Goal: Complete application form: Complete application form

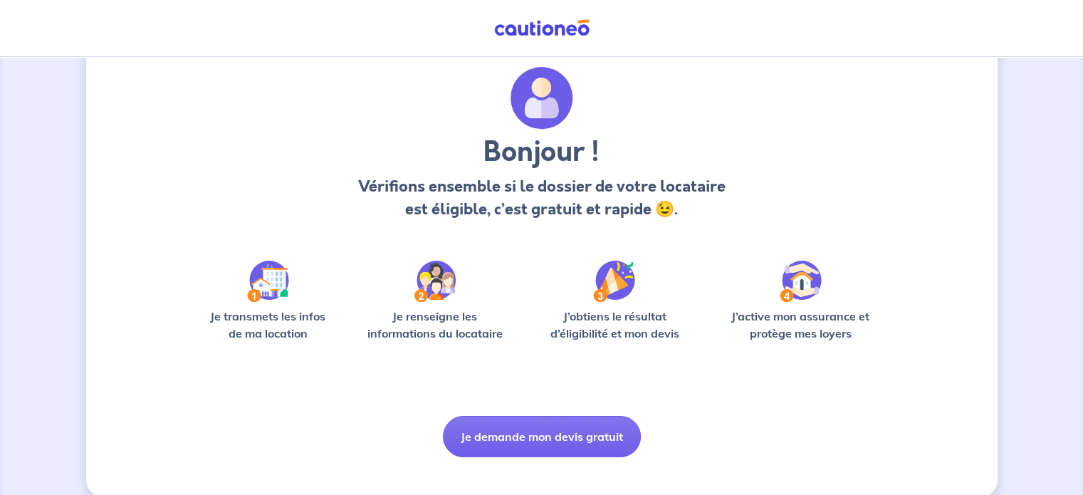
scroll to position [60, 0]
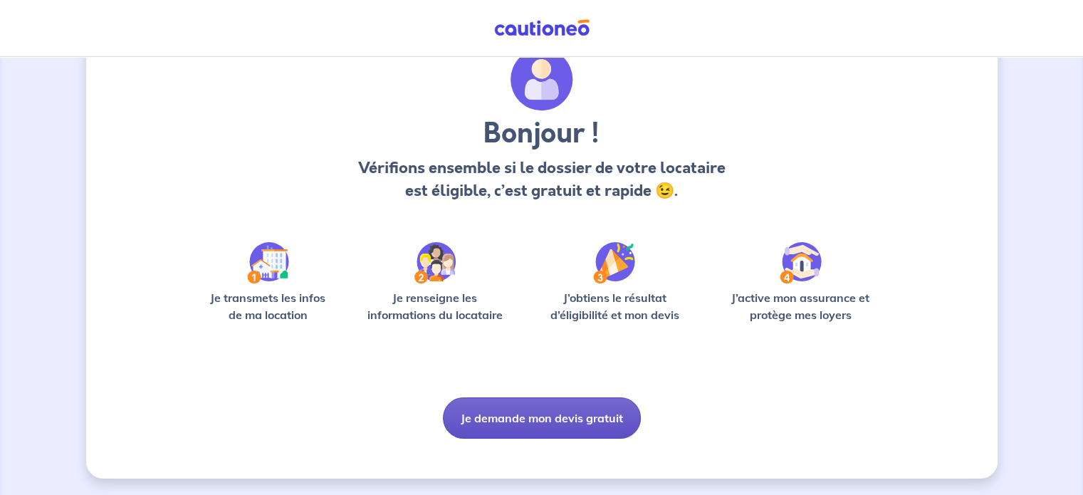
click at [569, 421] on button "Je demande mon devis gratuit" at bounding box center [542, 417] width 198 height 41
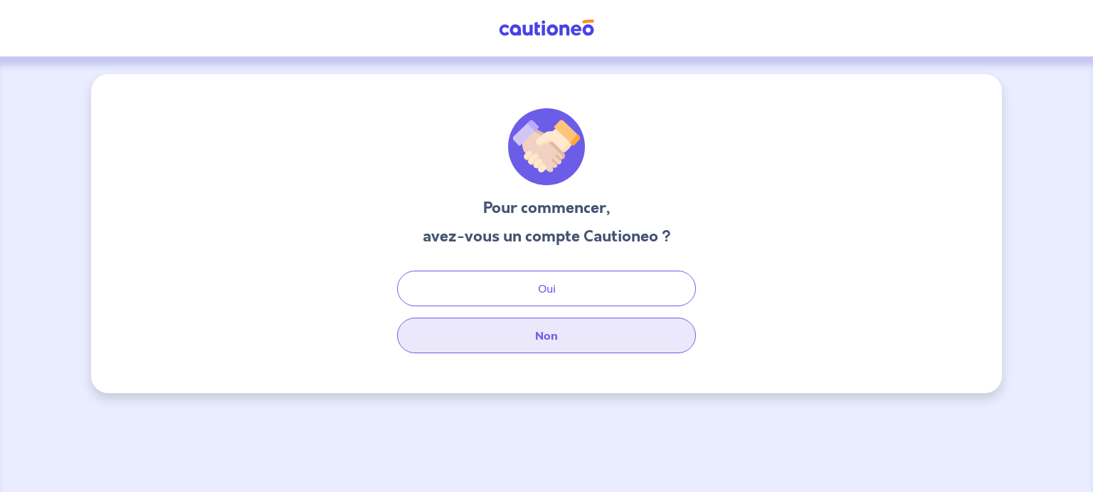
click at [566, 335] on button "Non" at bounding box center [546, 335] width 299 height 36
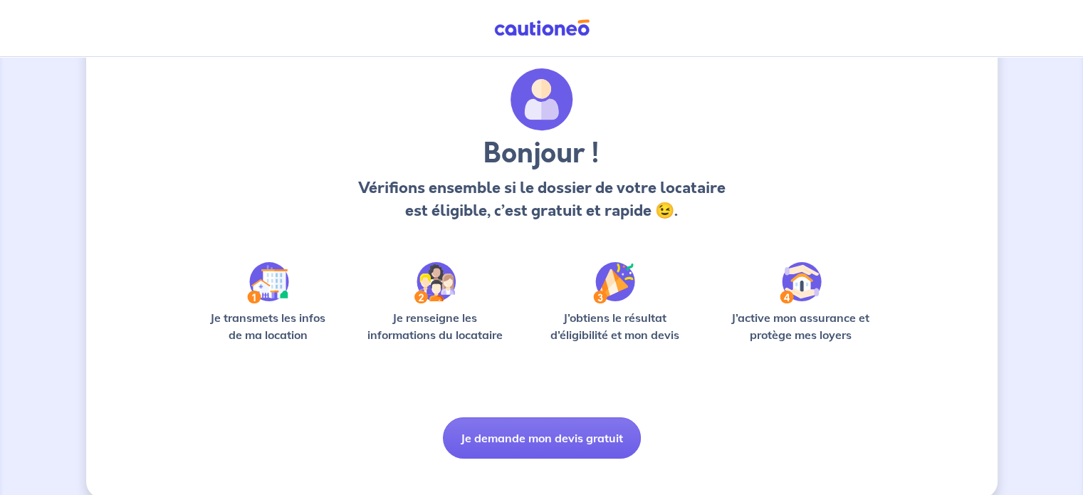
scroll to position [60, 0]
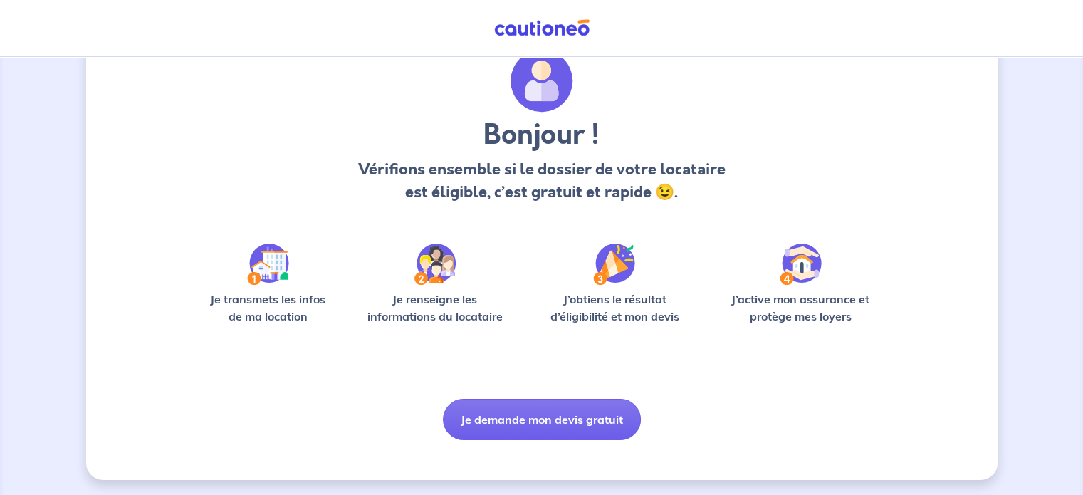
scroll to position [60, 0]
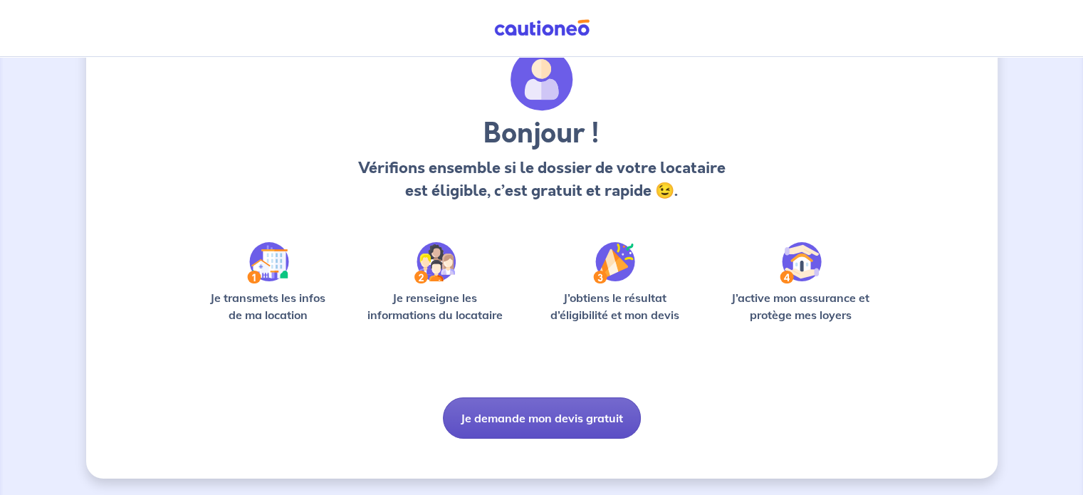
click at [529, 412] on button "Je demande mon devis gratuit" at bounding box center [542, 417] width 198 height 41
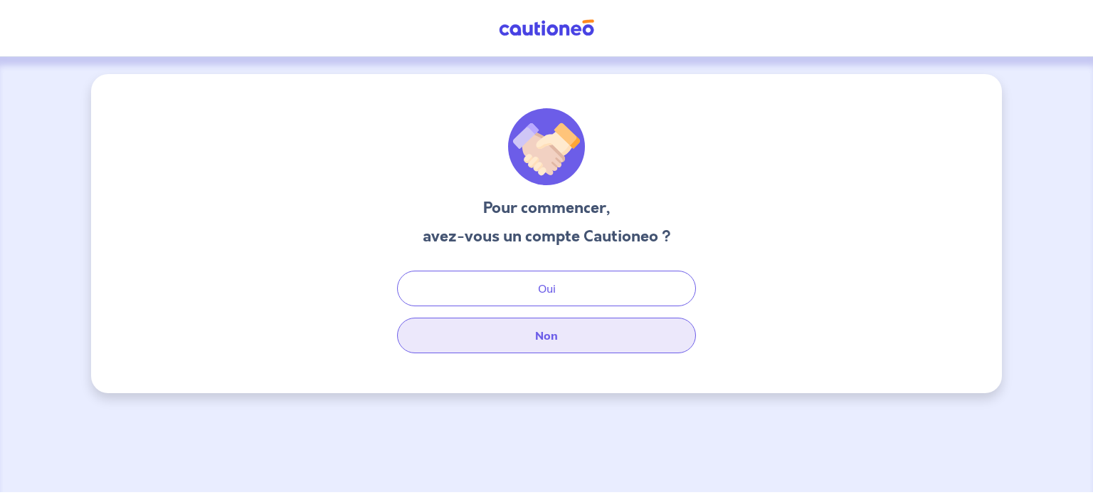
click at [527, 344] on button "Non" at bounding box center [546, 335] width 299 height 36
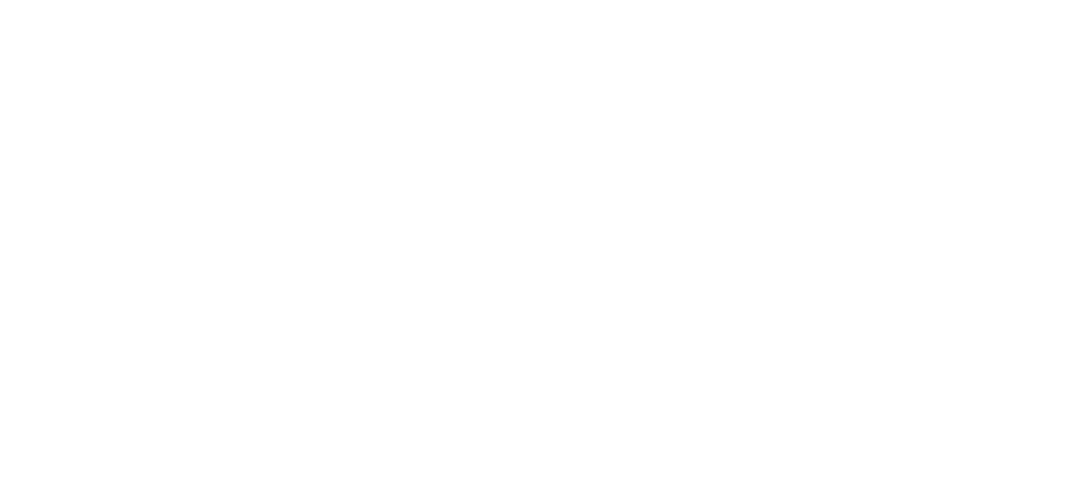
select select "FR"
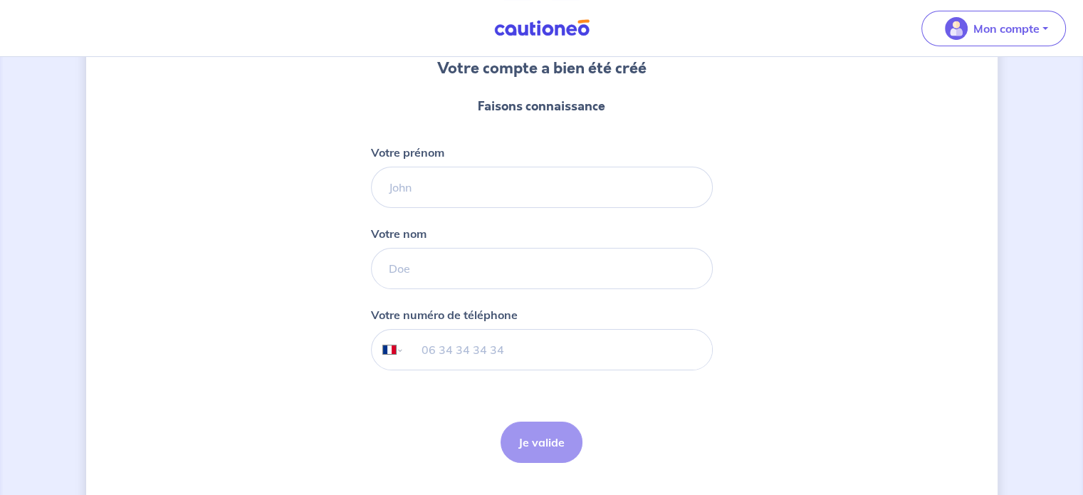
scroll to position [142, 0]
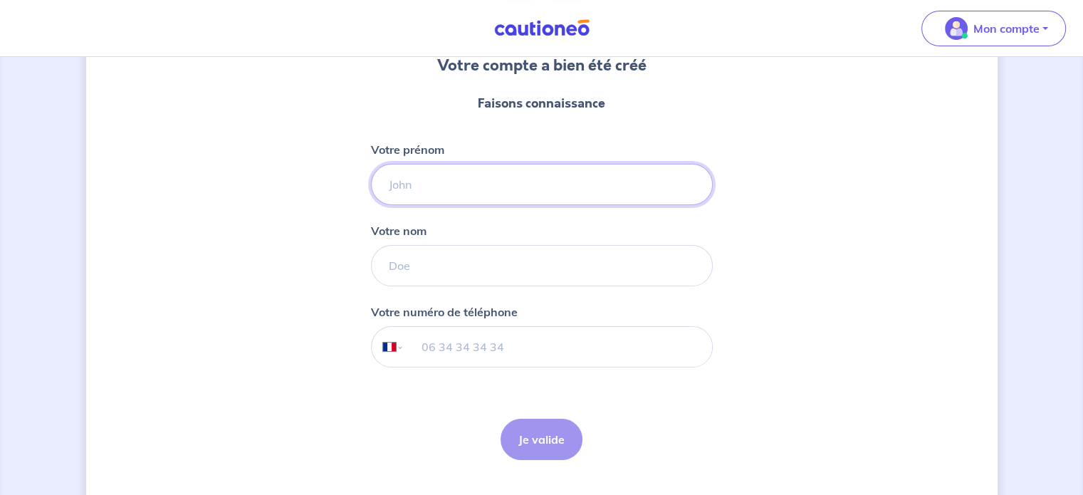
click at [397, 183] on input "Votre prénom" at bounding box center [542, 184] width 342 height 41
type input "Régis"
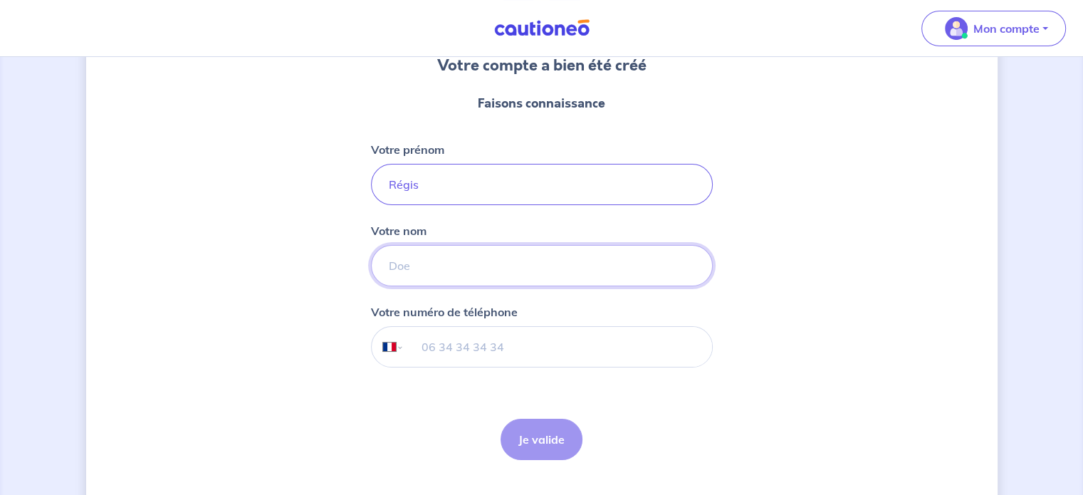
drag, startPoint x: 411, startPoint y: 277, endPoint x: 389, endPoint y: 290, distance: 25.5
click at [406, 278] on input "Votre nom" at bounding box center [542, 265] width 342 height 41
type input "FAURE"
click at [431, 364] on input "tel" at bounding box center [558, 347] width 308 height 40
type input "06 82 11 21 83"
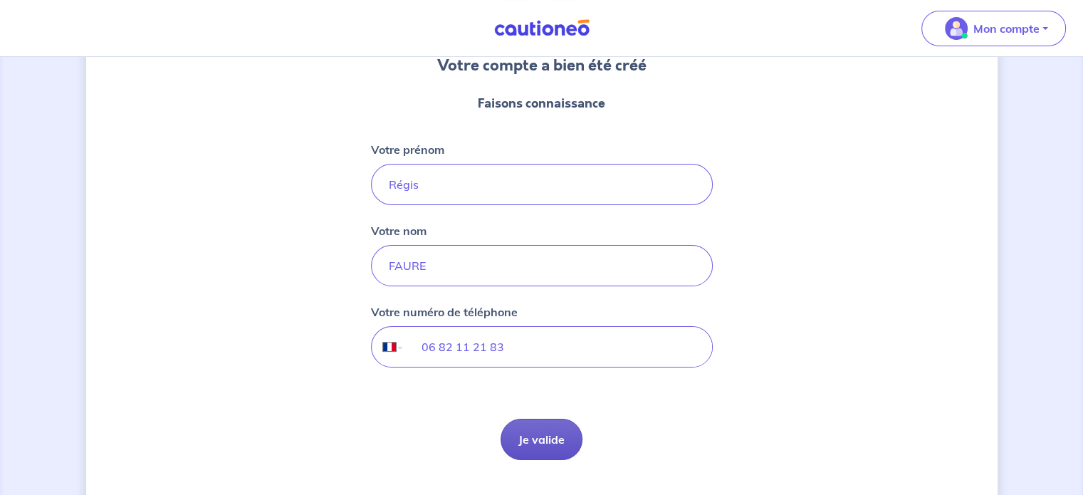
click at [539, 434] on button "Je valide" at bounding box center [541, 439] width 82 height 41
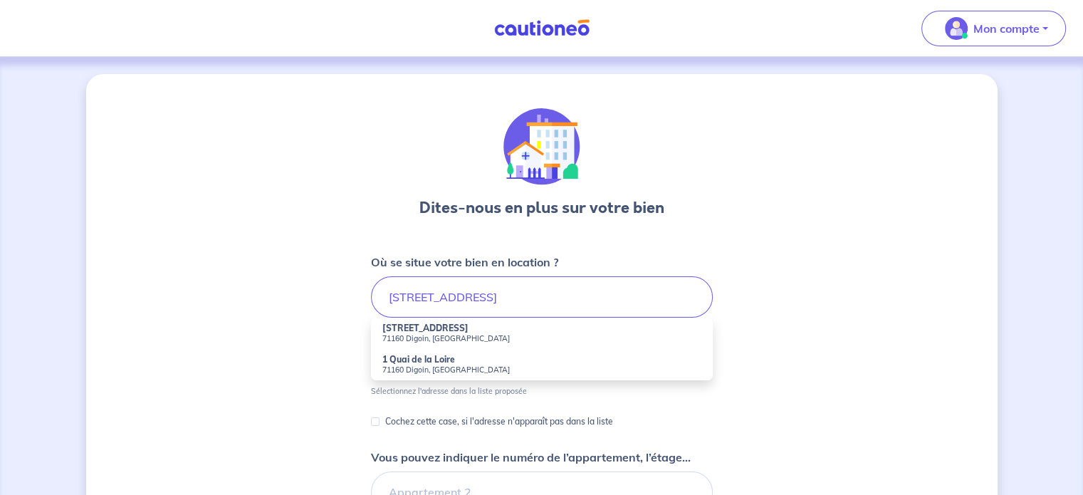
click at [423, 332] on strong "1 Rue de la Loire" at bounding box center [425, 327] width 86 height 11
type input "1 Rue de la Loire, 71160 Digoin, France"
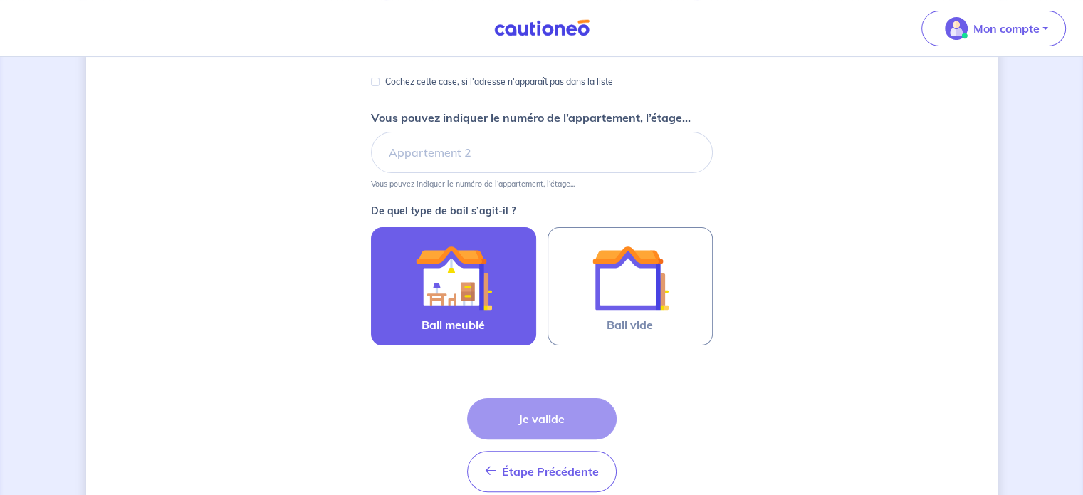
scroll to position [285, 0]
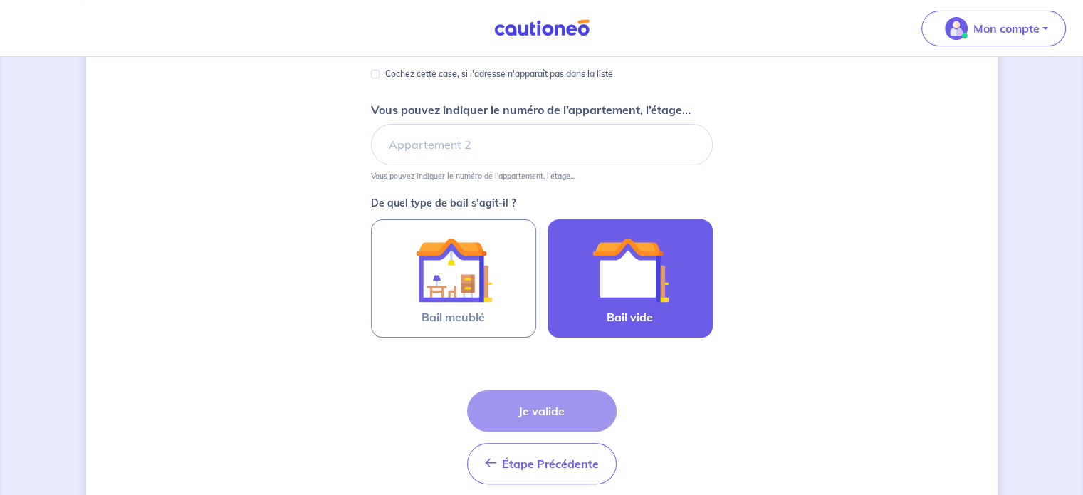
click at [614, 282] on img at bounding box center [630, 269] width 77 height 77
click at [0, 0] on input "Bail vide" at bounding box center [0, 0] width 0 height 0
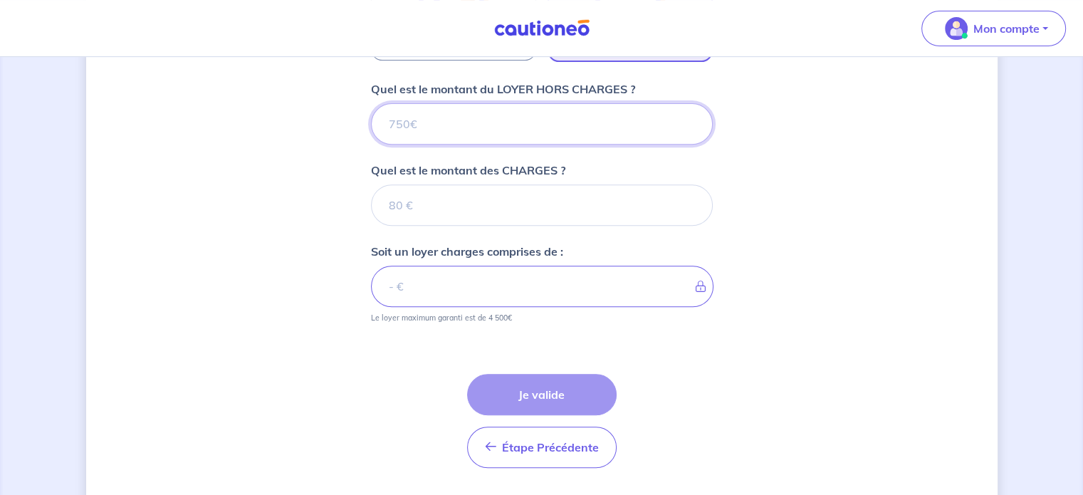
scroll to position [529, 0]
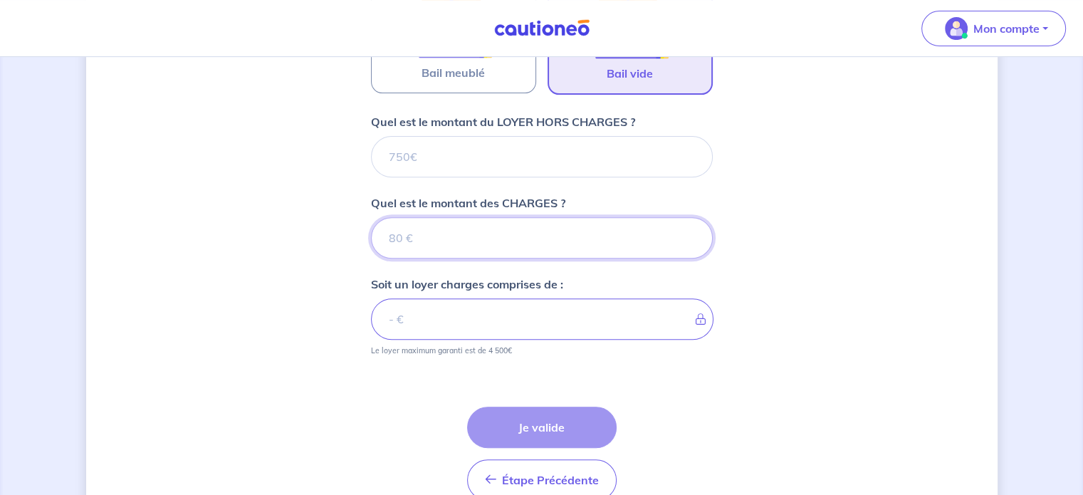
click at [478, 238] on input "Quel est le montant des CHARGES ?" at bounding box center [542, 237] width 342 height 41
type input "695"
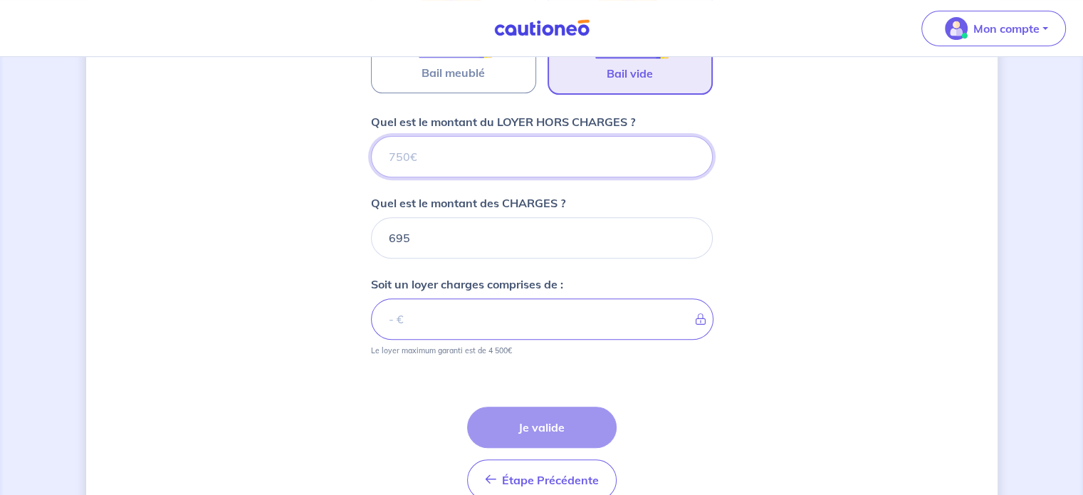
click at [426, 148] on input "Quel est le montant du LOYER HORS CHARGES ?" at bounding box center [542, 156] width 342 height 41
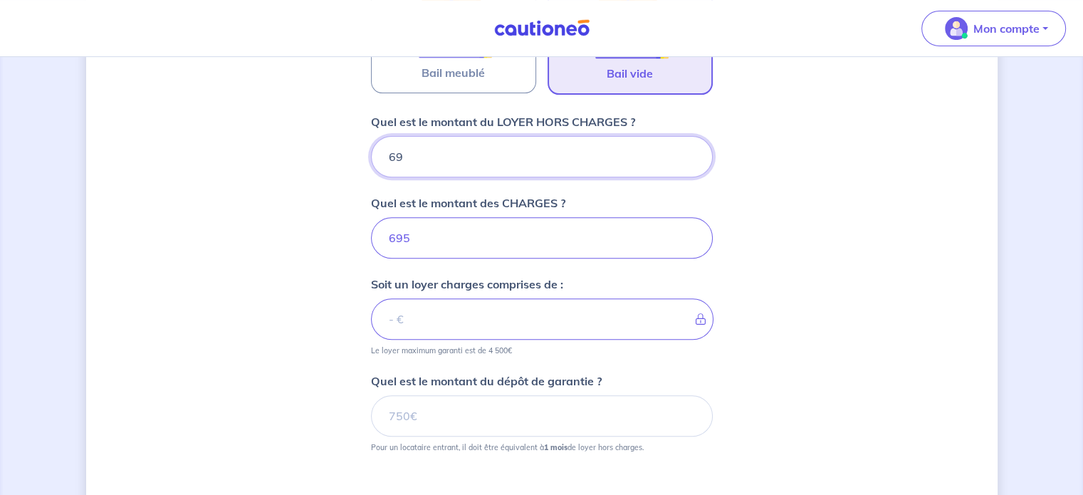
type input "695"
type input "1390"
type input "695"
drag, startPoint x: 414, startPoint y: 239, endPoint x: 372, endPoint y: 239, distance: 42.0
click at [372, 239] on input "695" at bounding box center [542, 237] width 342 height 41
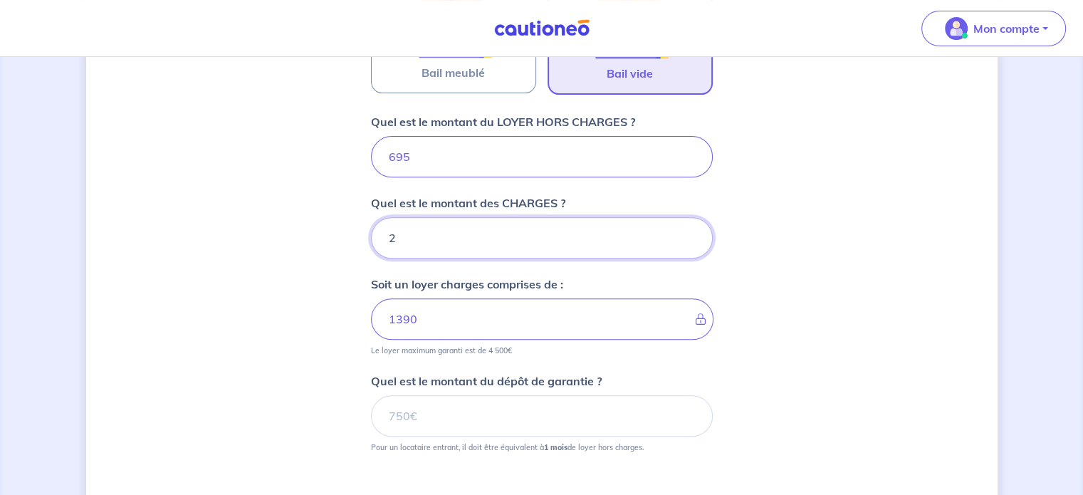
type input "20"
type input "715"
drag, startPoint x: 406, startPoint y: 240, endPoint x: 384, endPoint y: 241, distance: 21.4
click at [384, 241] on input "20" at bounding box center [542, 237] width 342 height 41
type input "18"
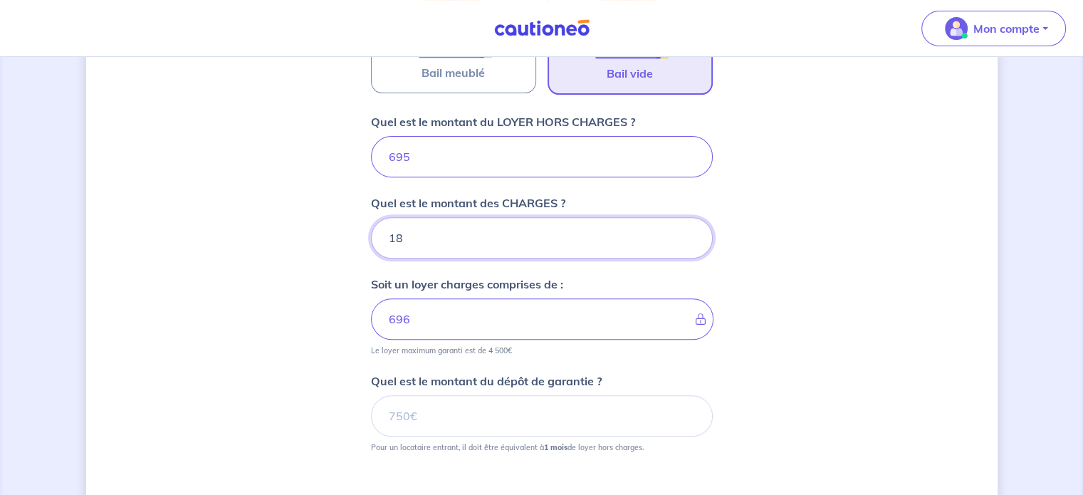
type input "713"
type input "18"
click at [433, 417] on input "Quel est le montant du dépôt de garantie ?" at bounding box center [542, 415] width 342 height 41
click at [435, 417] on input "Quel est le montant du dépôt de garantie ?" at bounding box center [542, 415] width 342 height 41
type input "695"
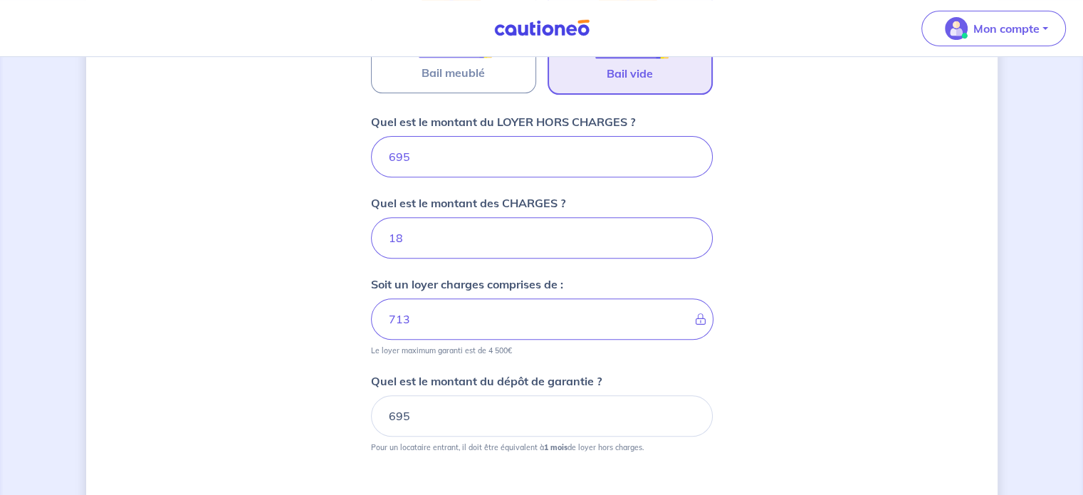
click at [308, 396] on div "Dites-nous en plus sur votre bien Où se situe votre bien en location ? 1 Rue de…" at bounding box center [541, 96] width 911 height 1103
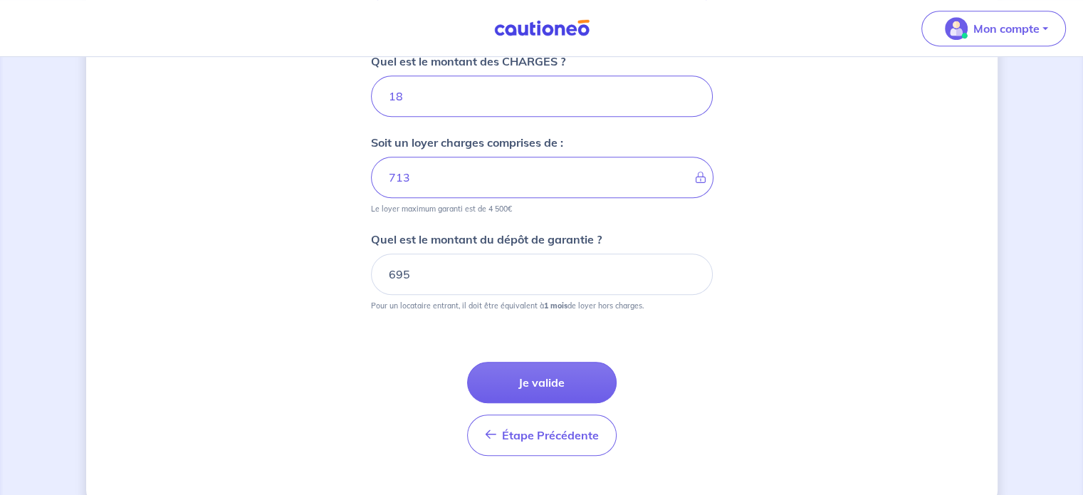
scroll to position [671, 0]
click at [558, 373] on button "Je valide" at bounding box center [541, 381] width 149 height 41
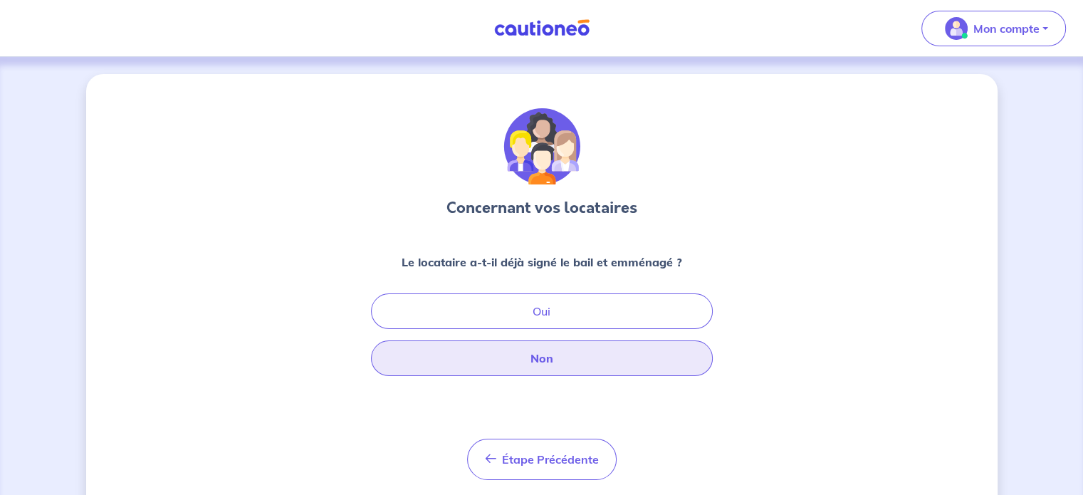
click at [581, 355] on button "Non" at bounding box center [542, 358] width 342 height 36
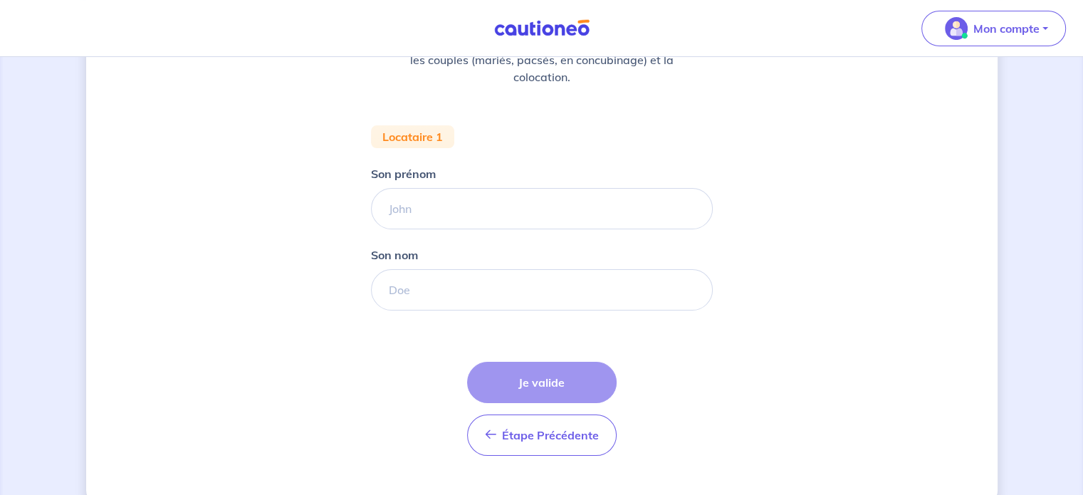
scroll to position [247, 0]
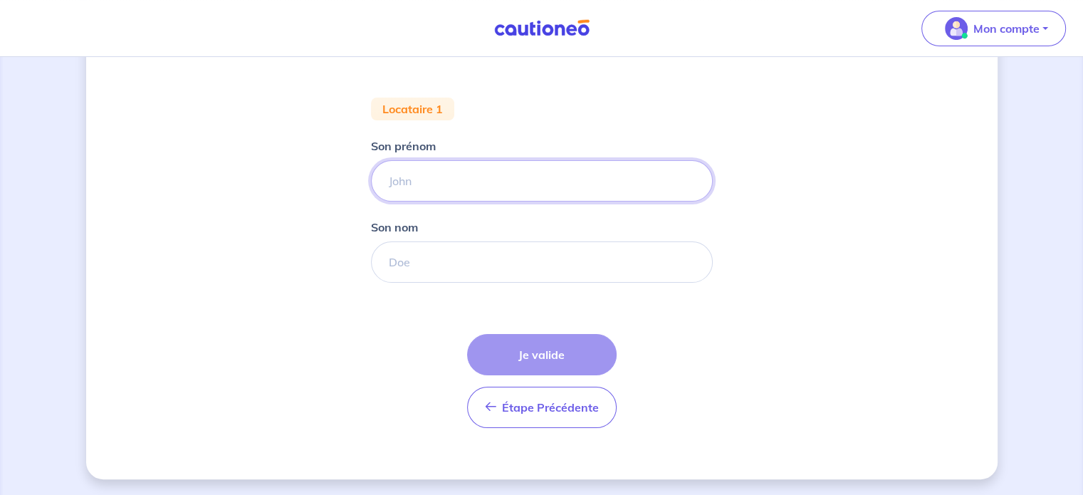
click at [420, 182] on input "Son prénom" at bounding box center [542, 180] width 342 height 41
click at [538, 347] on div "Étape Précédente Précédent Je valide Je valide" at bounding box center [541, 381] width 149 height 94
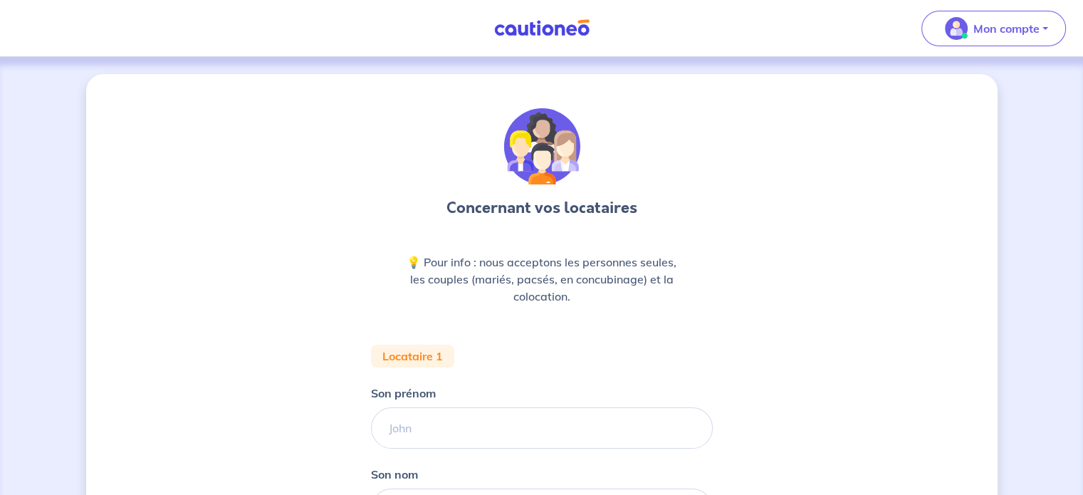
scroll to position [0, 0]
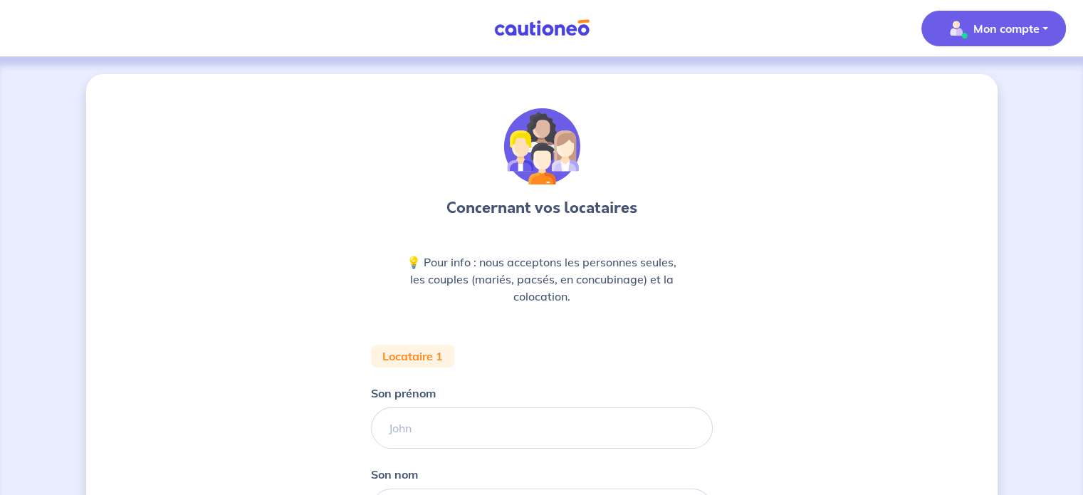
click at [1032, 35] on p "Mon compte" at bounding box center [1006, 28] width 66 height 17
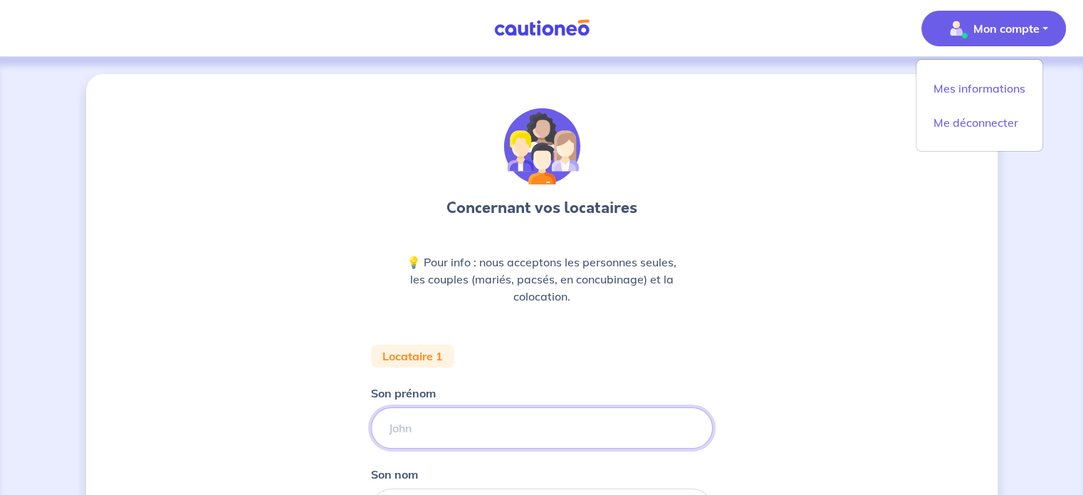
click at [409, 425] on input "Son prénom" at bounding box center [542, 427] width 342 height 41
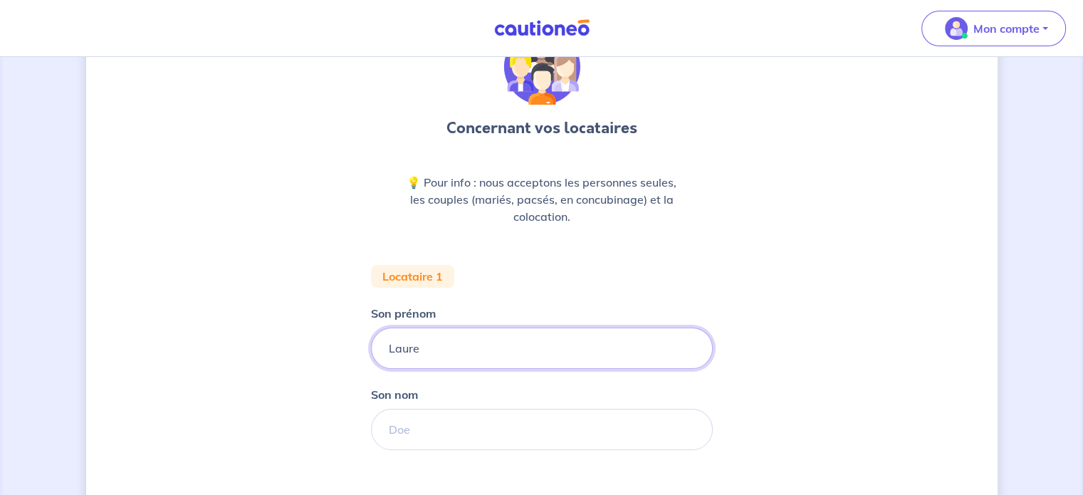
scroll to position [142, 0]
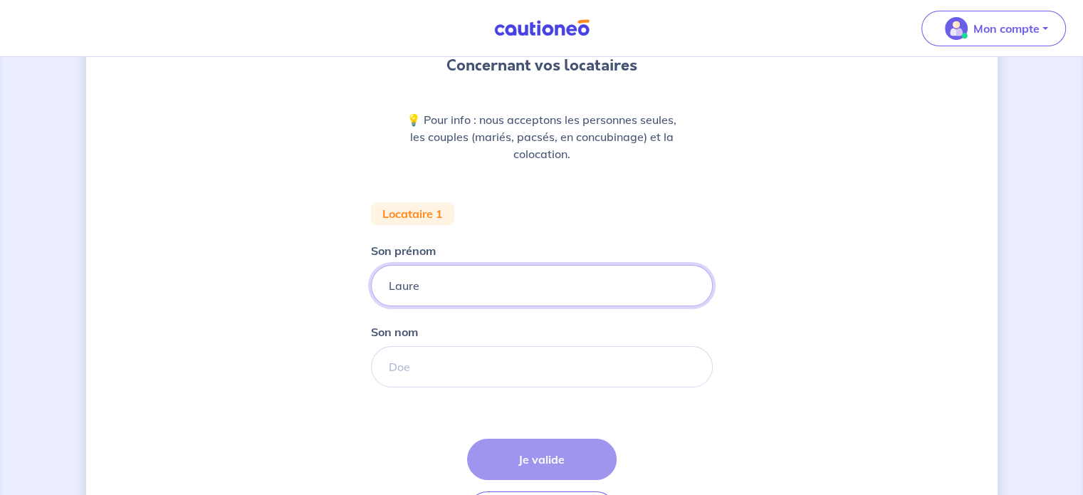
type input "Laure"
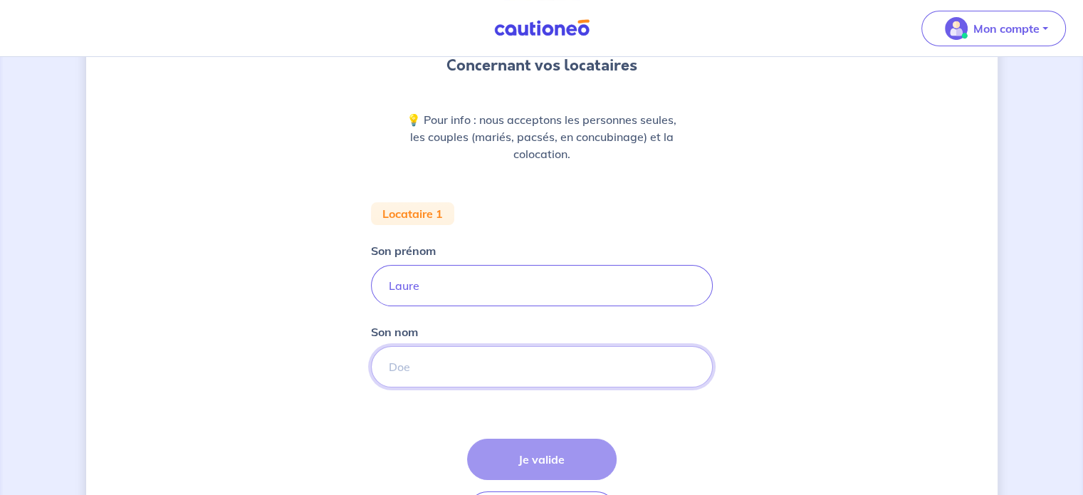
click at [407, 379] on input "Son nom" at bounding box center [542, 366] width 342 height 41
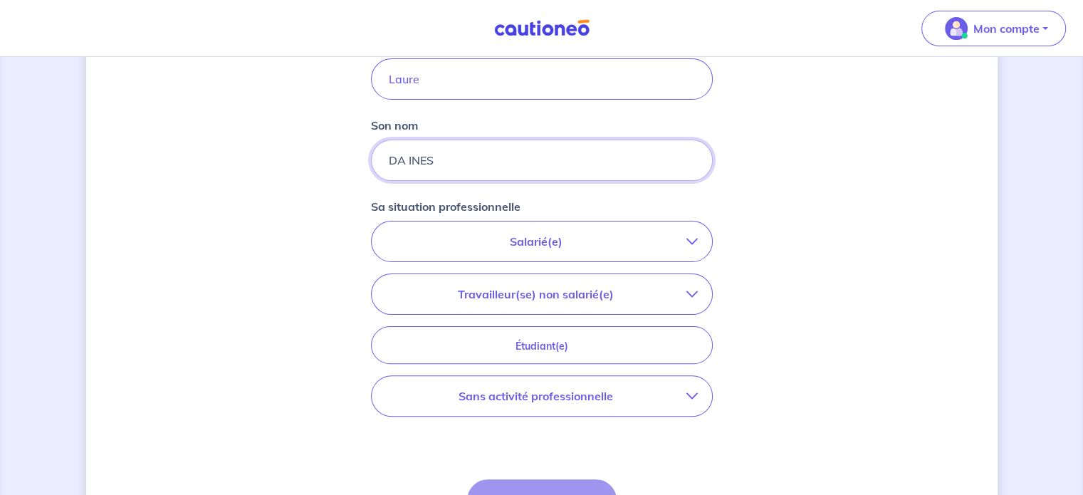
scroll to position [356, 0]
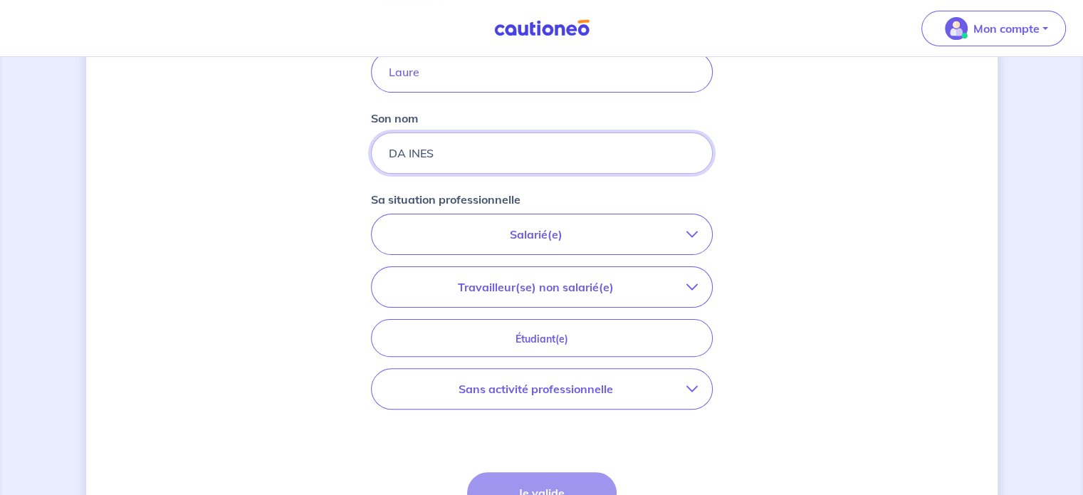
type input "DA INES"
click at [642, 288] on p "Travailleur(se) non salarié(e)" at bounding box center [536, 286] width 300 height 17
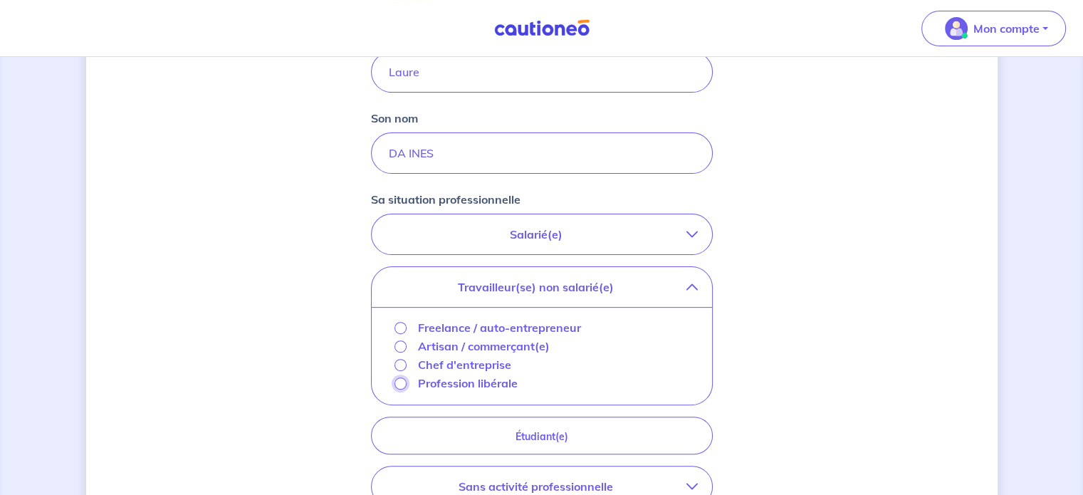
click at [401, 384] on input "Profession libérale" at bounding box center [400, 383] width 12 height 12
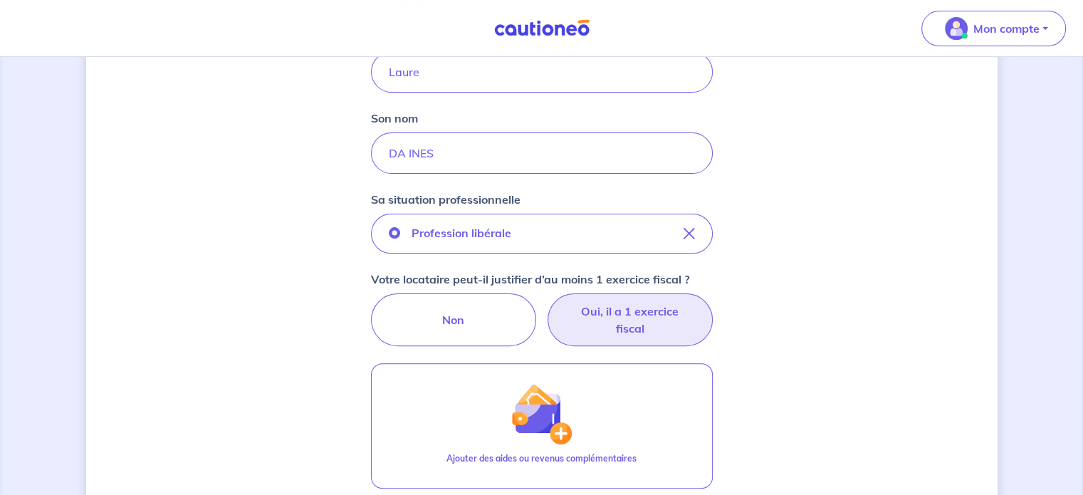
click at [620, 327] on label "Oui, il a 1 exercice fiscal" at bounding box center [629, 319] width 165 height 53
click at [546, 303] on input "Oui, il a 1 exercice fiscal" at bounding box center [541, 297] width 9 height 9
radio input "true"
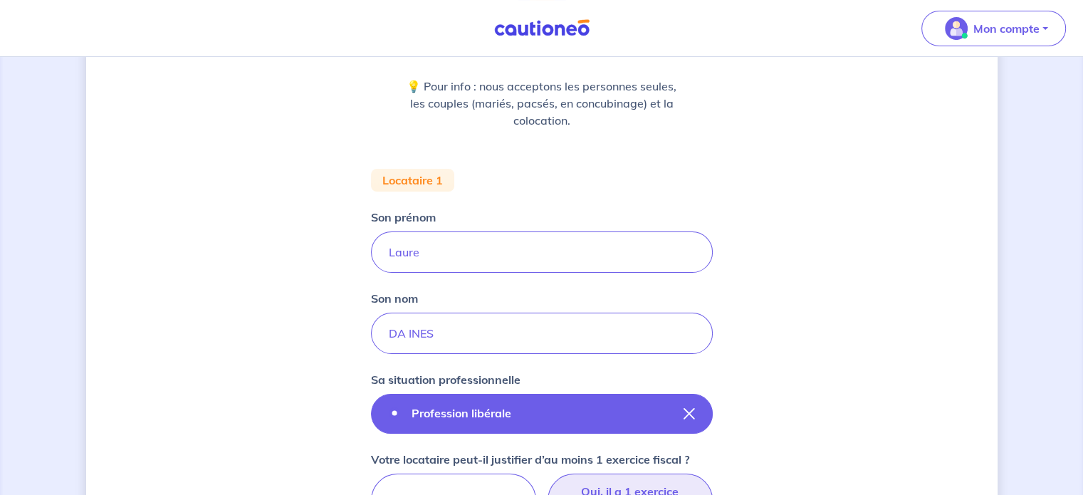
scroll to position [214, 0]
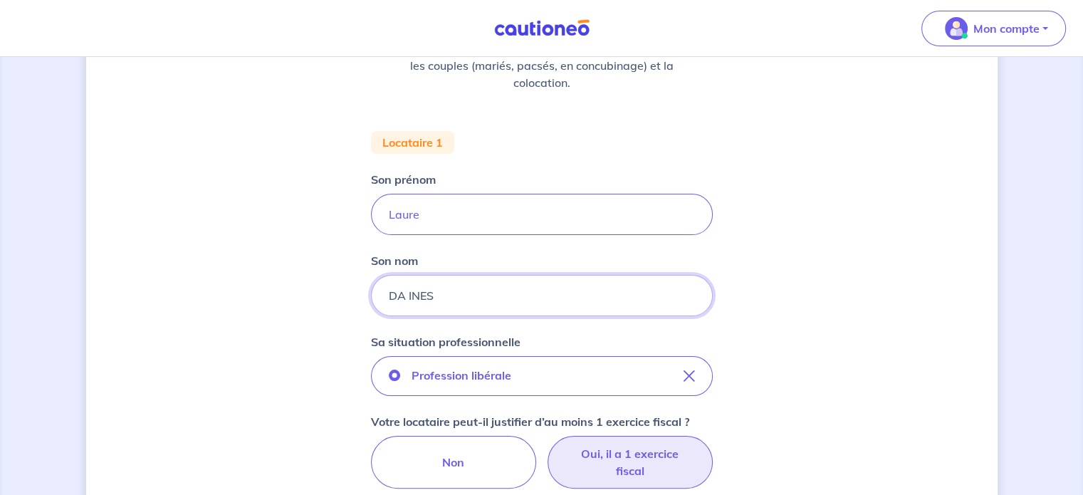
drag, startPoint x: 442, startPoint y: 298, endPoint x: 351, endPoint y: 298, distance: 91.1
click at [351, 298] on div "Concernant vos locataires 💡 Pour info : nous acceptons les personnes seules, le…" at bounding box center [541, 400] width 911 height 1081
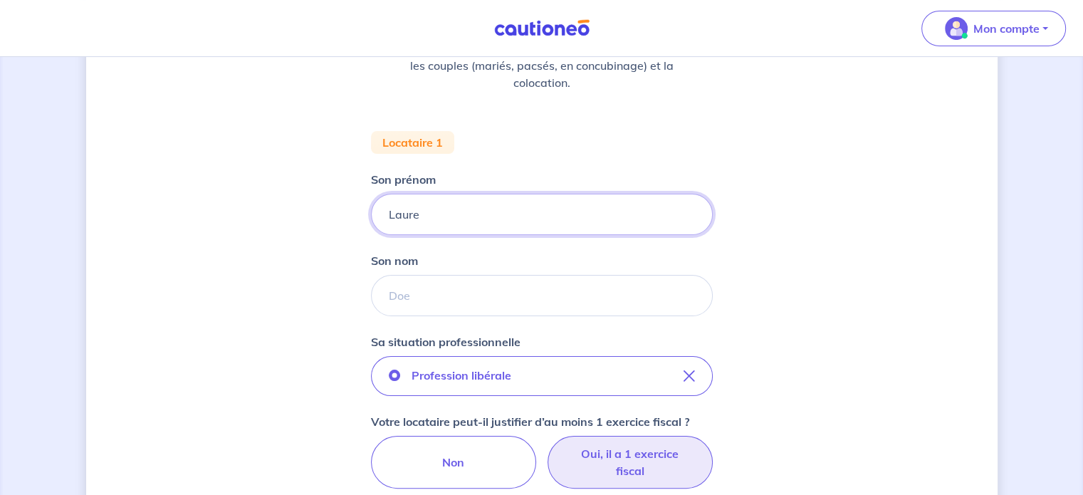
drag, startPoint x: 439, startPoint y: 211, endPoint x: 364, endPoint y: 211, distance: 74.7
click at [364, 211] on div "Concernant vos locataires 💡 Pour info : nous acceptons les personnes seules, le…" at bounding box center [541, 400] width 911 height 1081
type input "L"
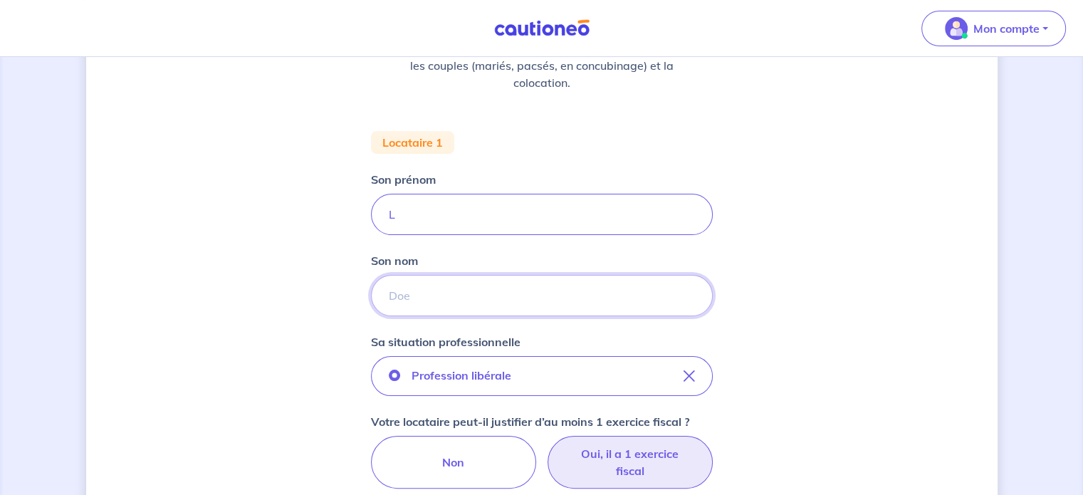
click at [431, 290] on input "Son nom" at bounding box center [542, 295] width 342 height 41
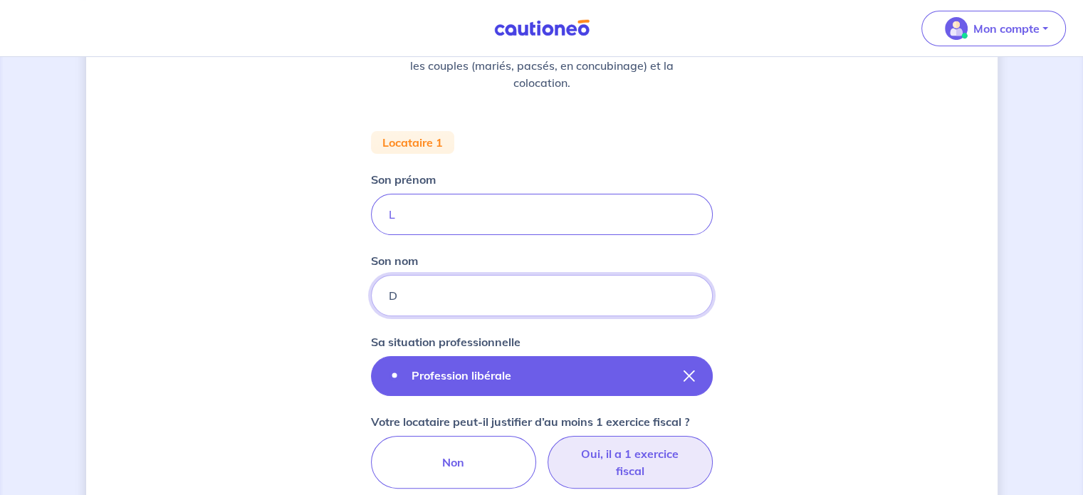
type input "D"
click at [666, 373] on button "Profession libérale" at bounding box center [542, 376] width 342 height 40
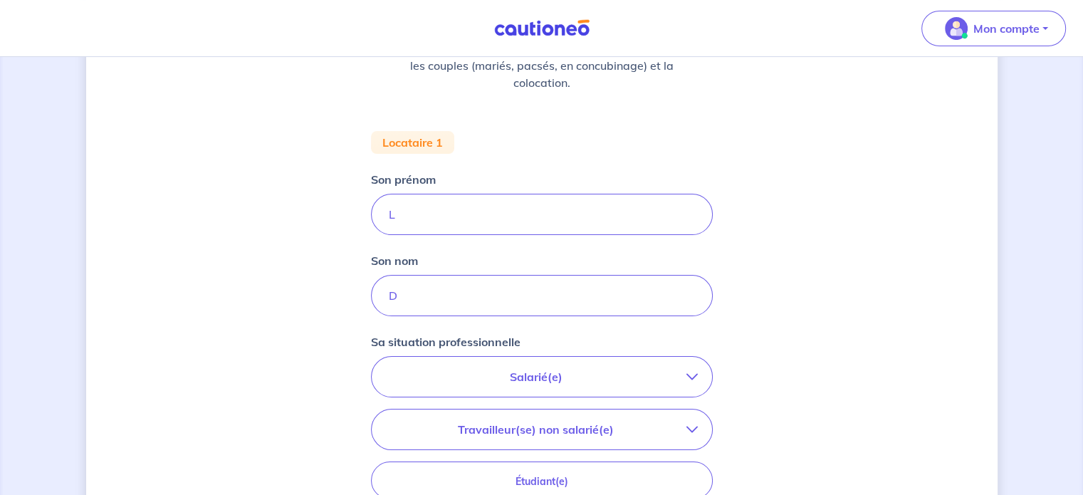
click at [546, 381] on p "Salarié(e)" at bounding box center [536, 376] width 300 height 17
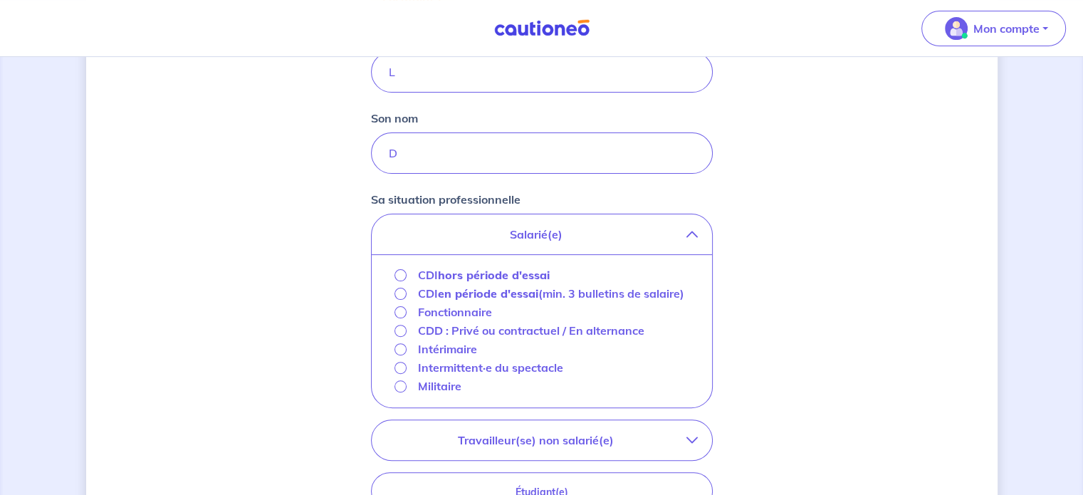
scroll to position [427, 0]
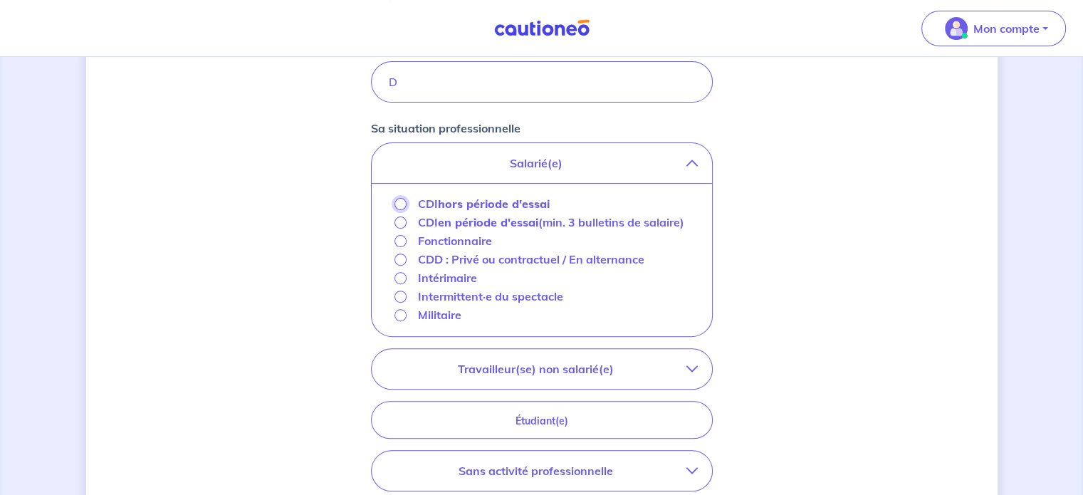
click at [398, 204] on input "CDI hors période d'essai" at bounding box center [400, 204] width 12 height 12
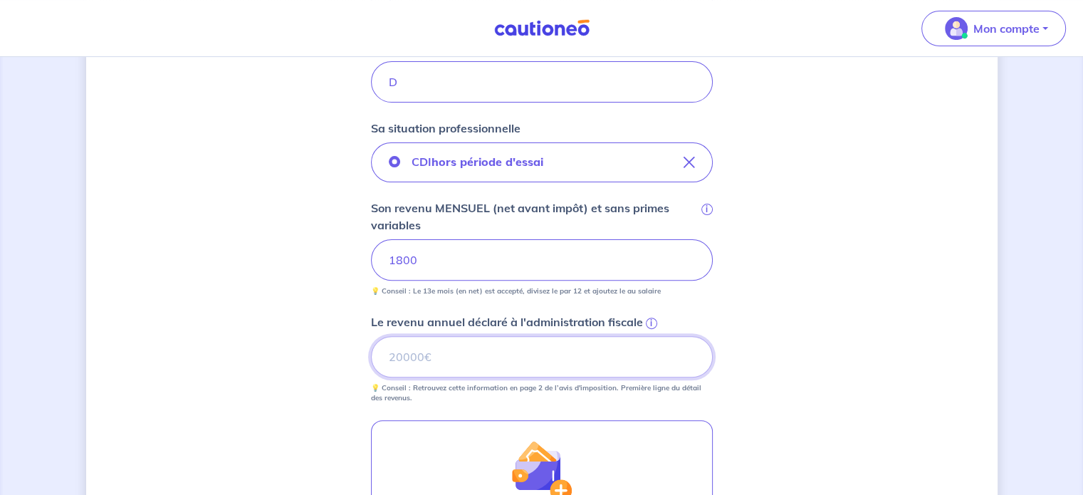
click at [467, 358] on input "Le revenu annuel déclaré à l'administration fiscale i" at bounding box center [542, 356] width 342 height 41
click at [783, 352] on div "Concernant vos locataires 💡 Pour info : nous acceptons les personnes seules, le…" at bounding box center [541, 203] width 911 height 1112
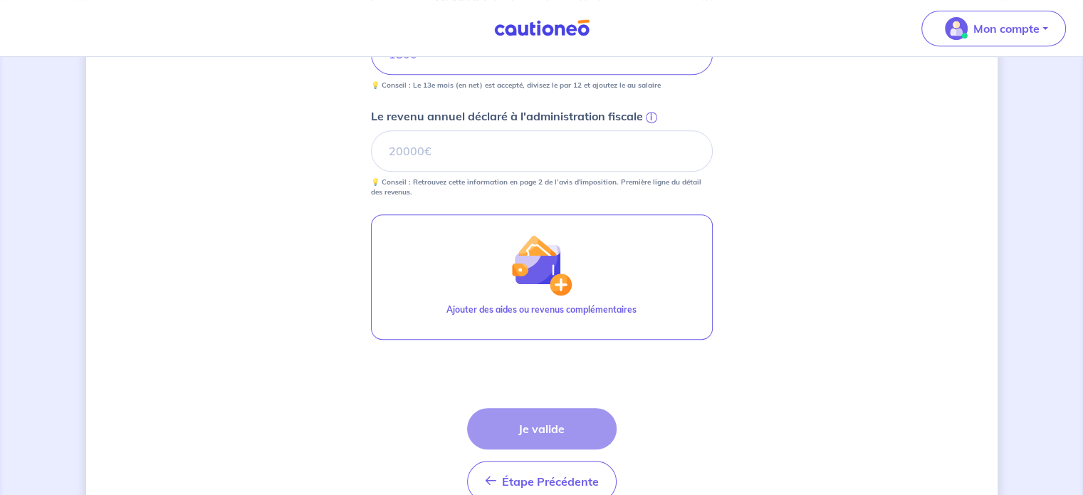
scroll to position [641, 0]
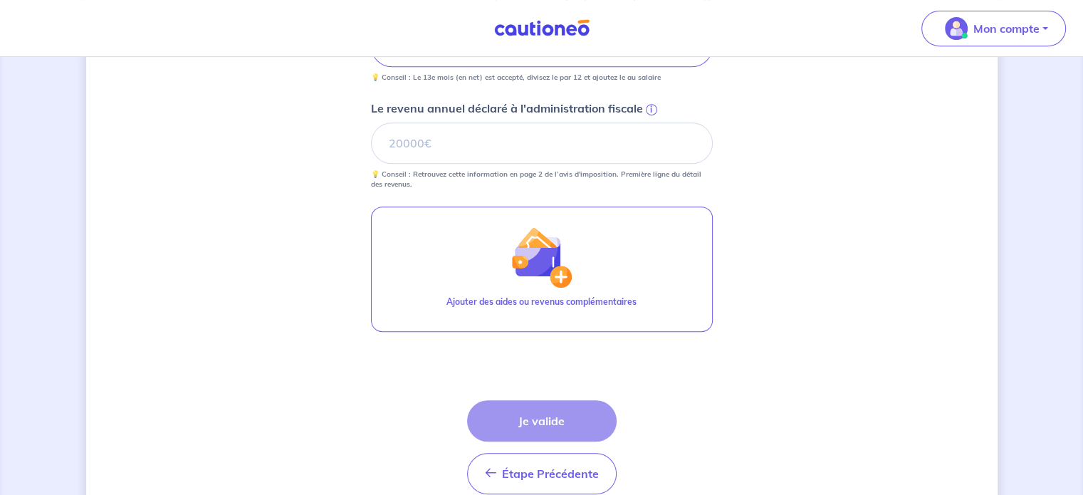
click at [552, 422] on div "Étape Précédente Précédent Je valide Je valide" at bounding box center [541, 447] width 149 height 94
click at [407, 140] on input "Le revenu annuel déclaré à l'administration fiscale i" at bounding box center [542, 142] width 342 height 41
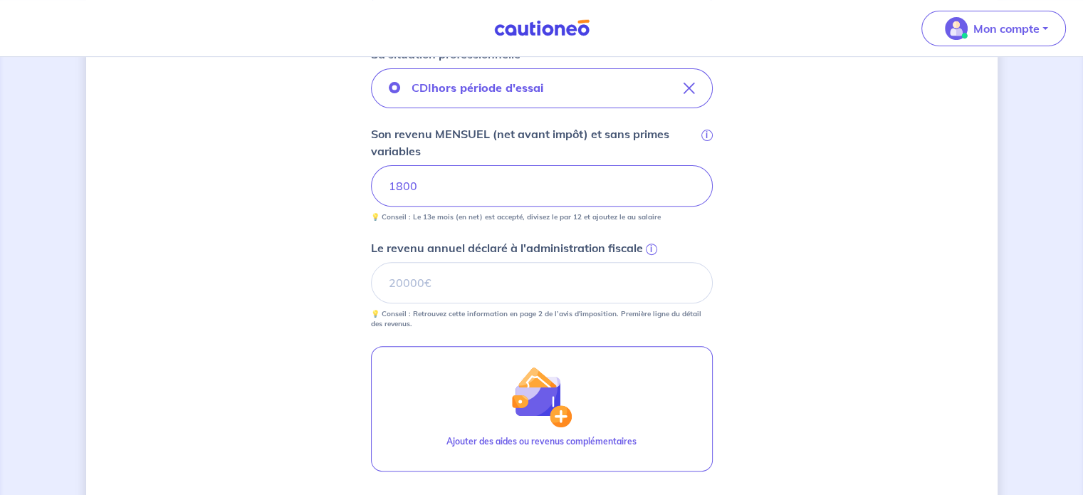
scroll to position [498, 0]
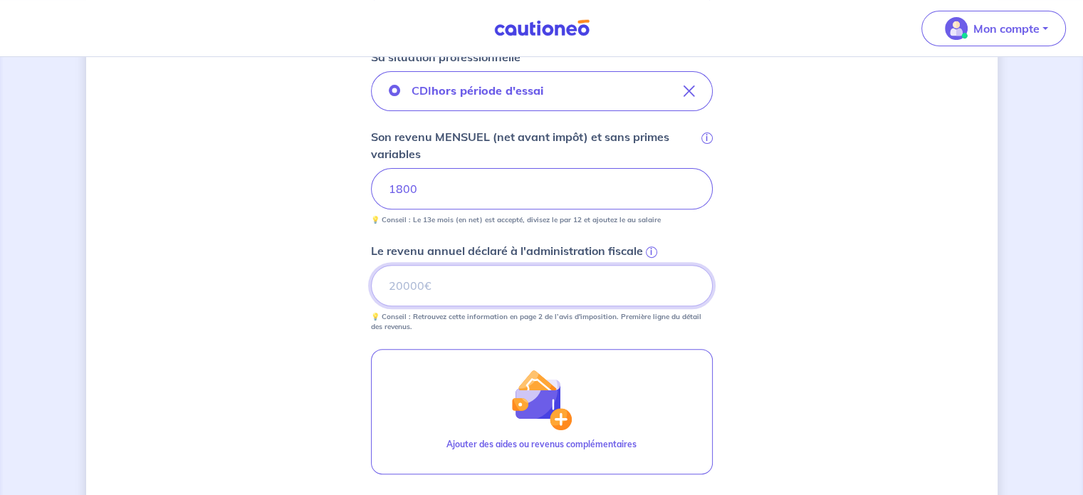
click at [427, 298] on input "Le revenu annuel déclaré à l'administration fiscale i" at bounding box center [542, 285] width 342 height 41
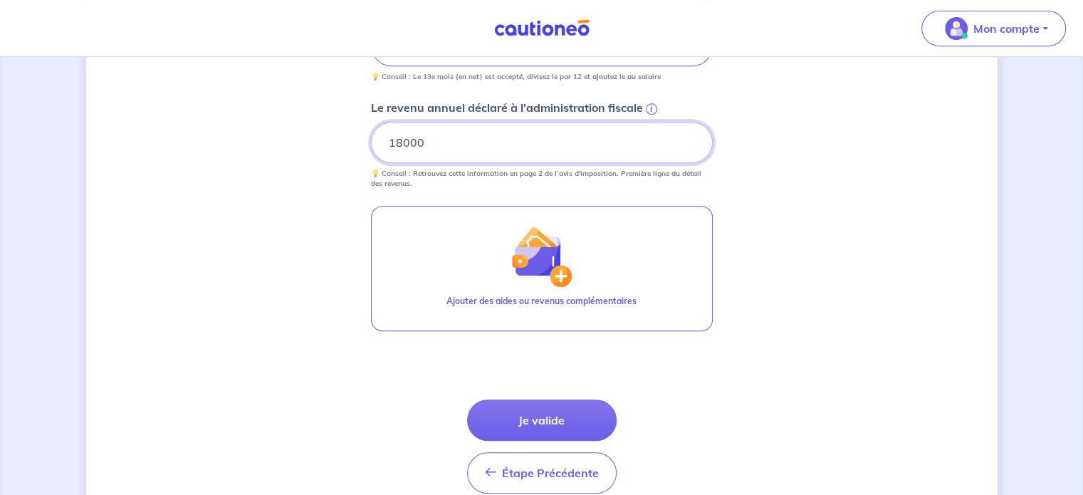
scroll to position [706, 0]
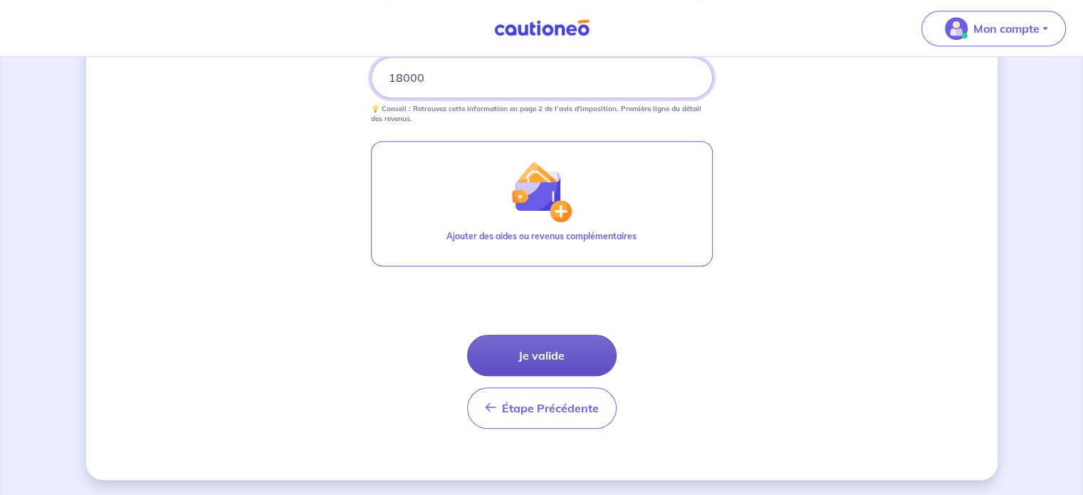
type input "18000"
click at [551, 356] on button "Je valide" at bounding box center [541, 355] width 149 height 41
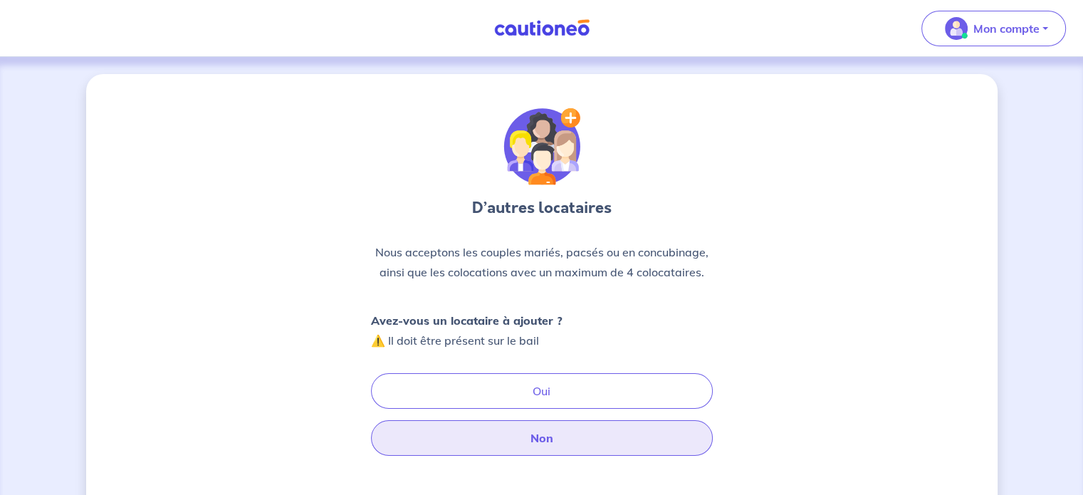
click at [551, 443] on button "Non" at bounding box center [542, 438] width 342 height 36
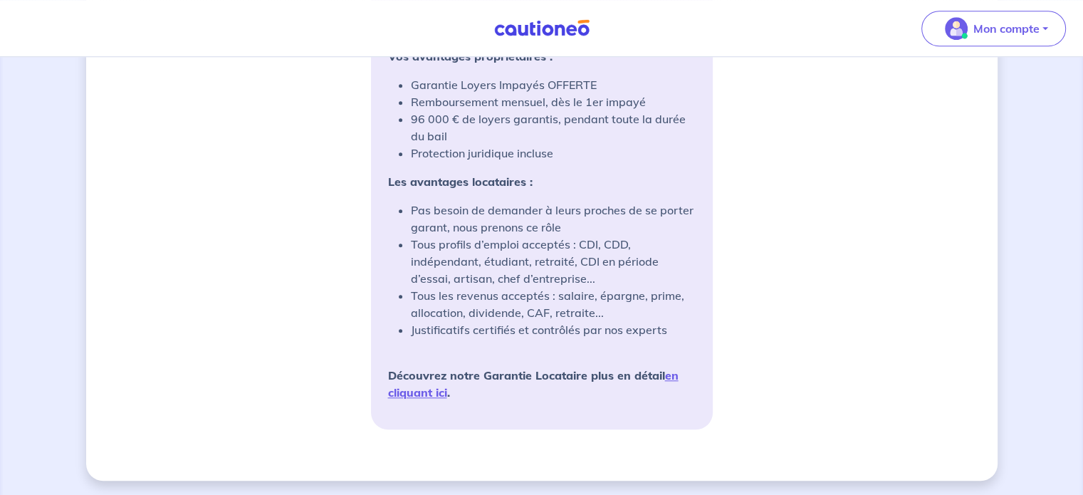
scroll to position [1231, 0]
